Goal: Information Seeking & Learning: Compare options

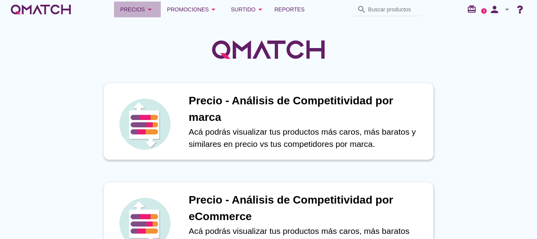
drag, startPoint x: 135, startPoint y: 9, endPoint x: 145, endPoint y: 9, distance: 9.5
click at [135, 9] on div "Precios arrow_drop_down" at bounding box center [137, 9] width 34 height 9
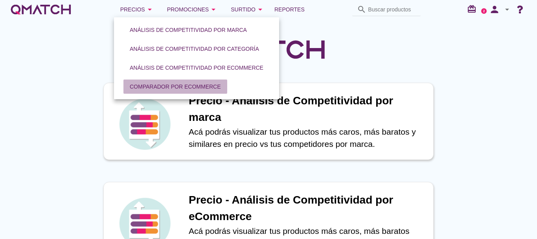
click at [152, 85] on div "Comparador por eCommerce" at bounding box center [175, 87] width 91 height 8
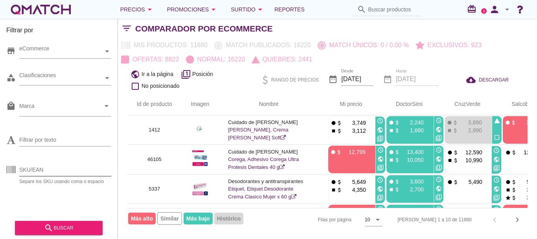
click at [84, 165] on input "SKU/EAN" at bounding box center [65, 169] width 92 height 13
click at [92, 228] on div "search buscar" at bounding box center [58, 227] width 75 height 9
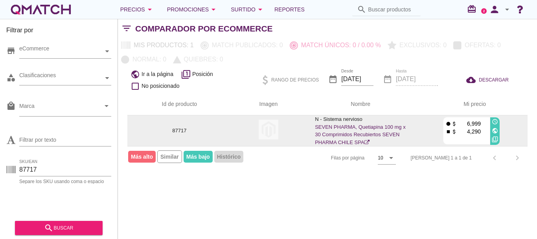
click at [390, 135] on link "SEVEN PHARMA, Quetiapina 100 mg x 30 Comprimidos Recubiertos SEVEN PHARMA CHILE…" at bounding box center [360, 134] width 91 height 21
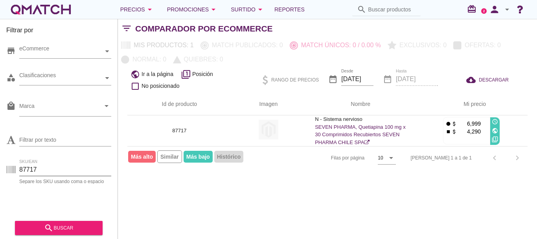
drag, startPoint x: 71, startPoint y: 164, endPoint x: 12, endPoint y: 166, distance: 59.4
click at [12, 166] on div "SKU/EAN 87717 Separe los SKU usando [MEDICAL_DATA] o espacio" at bounding box center [58, 171] width 105 height 25
type input "24099"
click at [58, 232] on div "search buscar" at bounding box center [58, 227] width 75 height 9
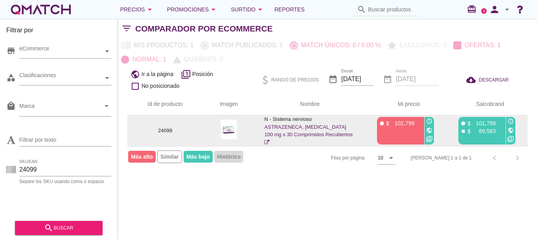
click at [323, 129] on link "ASTRAZENECA, [MEDICAL_DATA] 100 mg x 30 Comprimidos Recubiertos" at bounding box center [308, 134] width 89 height 21
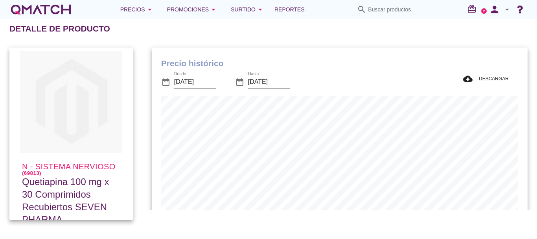
scroll to position [39, 0]
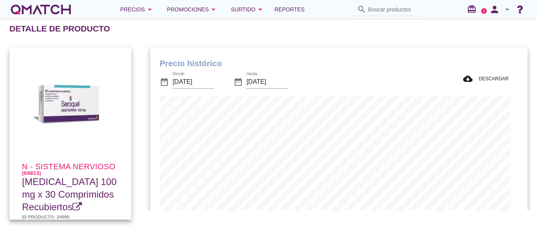
scroll to position [230, 370]
